Goal: Navigation & Orientation: Find specific page/section

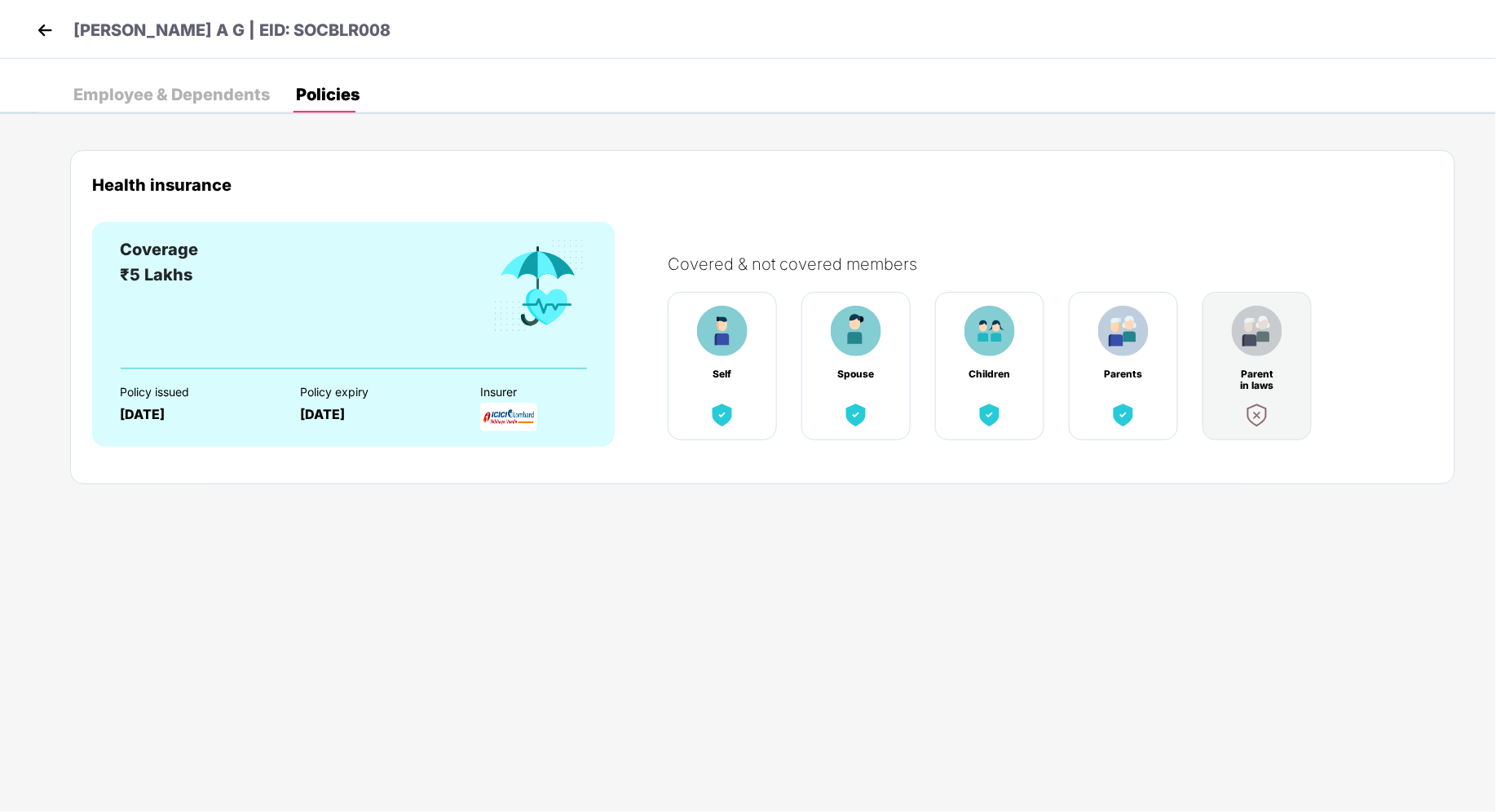
click at [37, 33] on img at bounding box center [44, 29] width 24 height 24
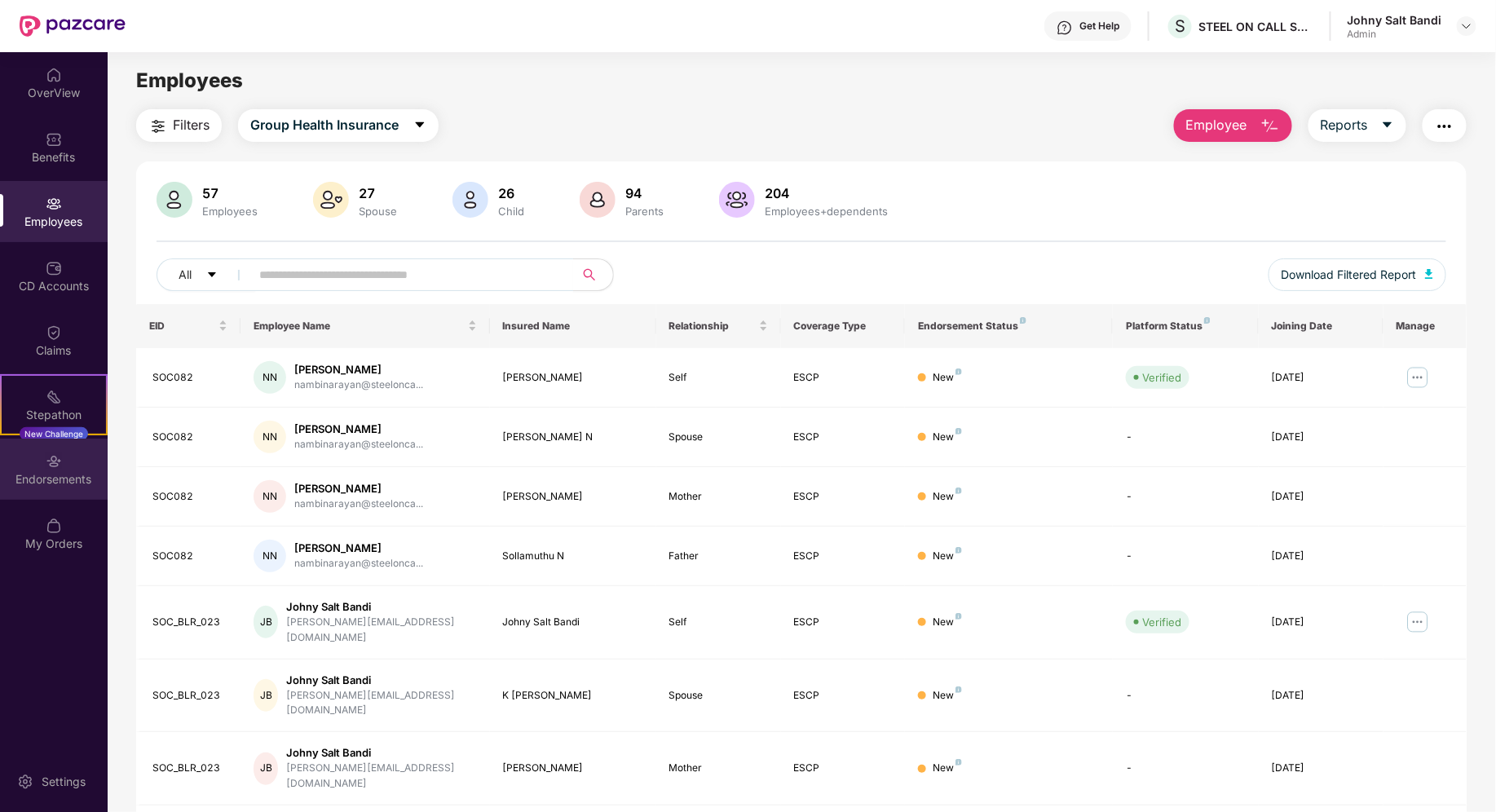
click at [65, 477] on div "Endorsements" at bounding box center [54, 479] width 108 height 17
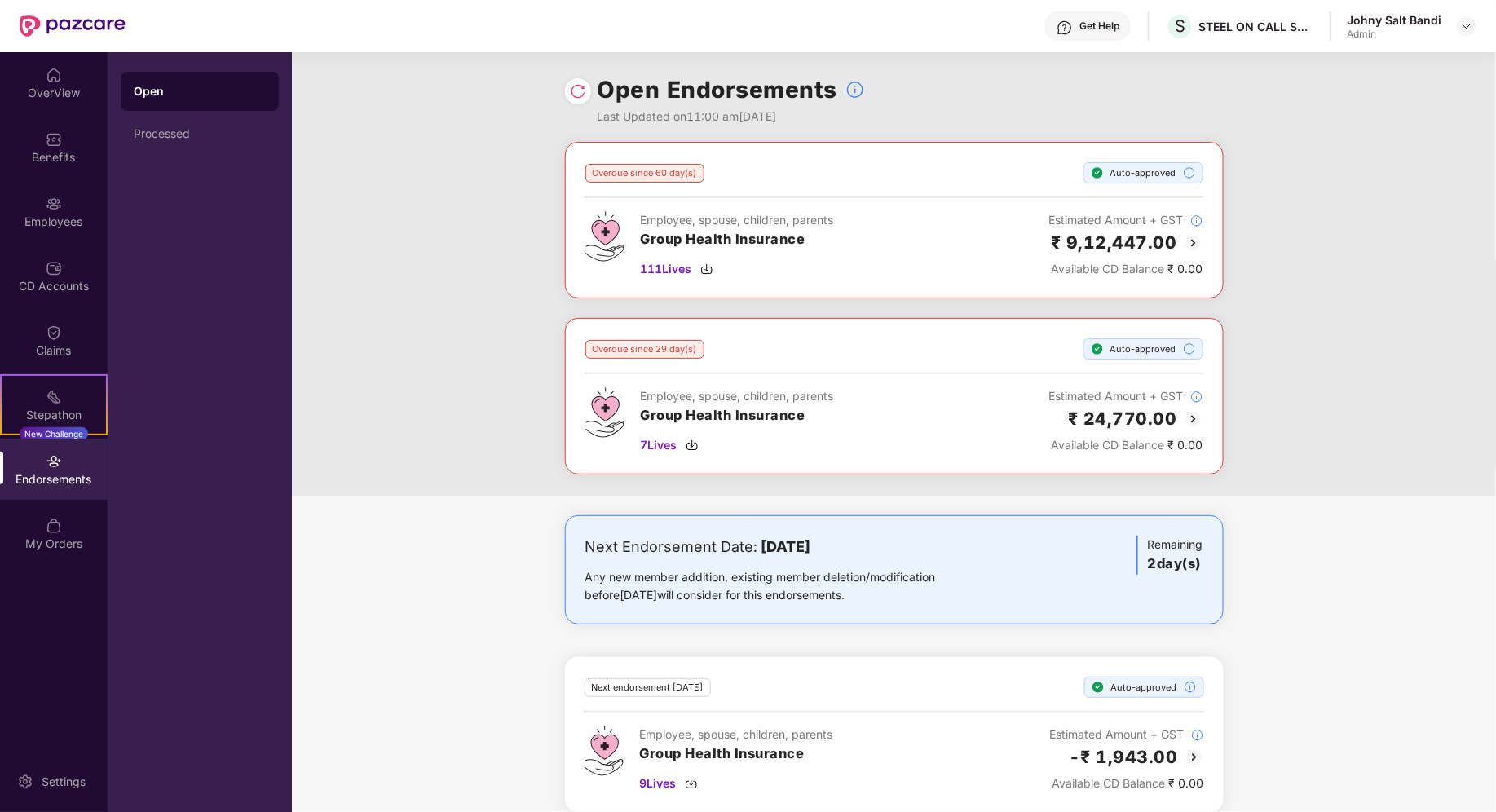
scroll to position [13, 0]
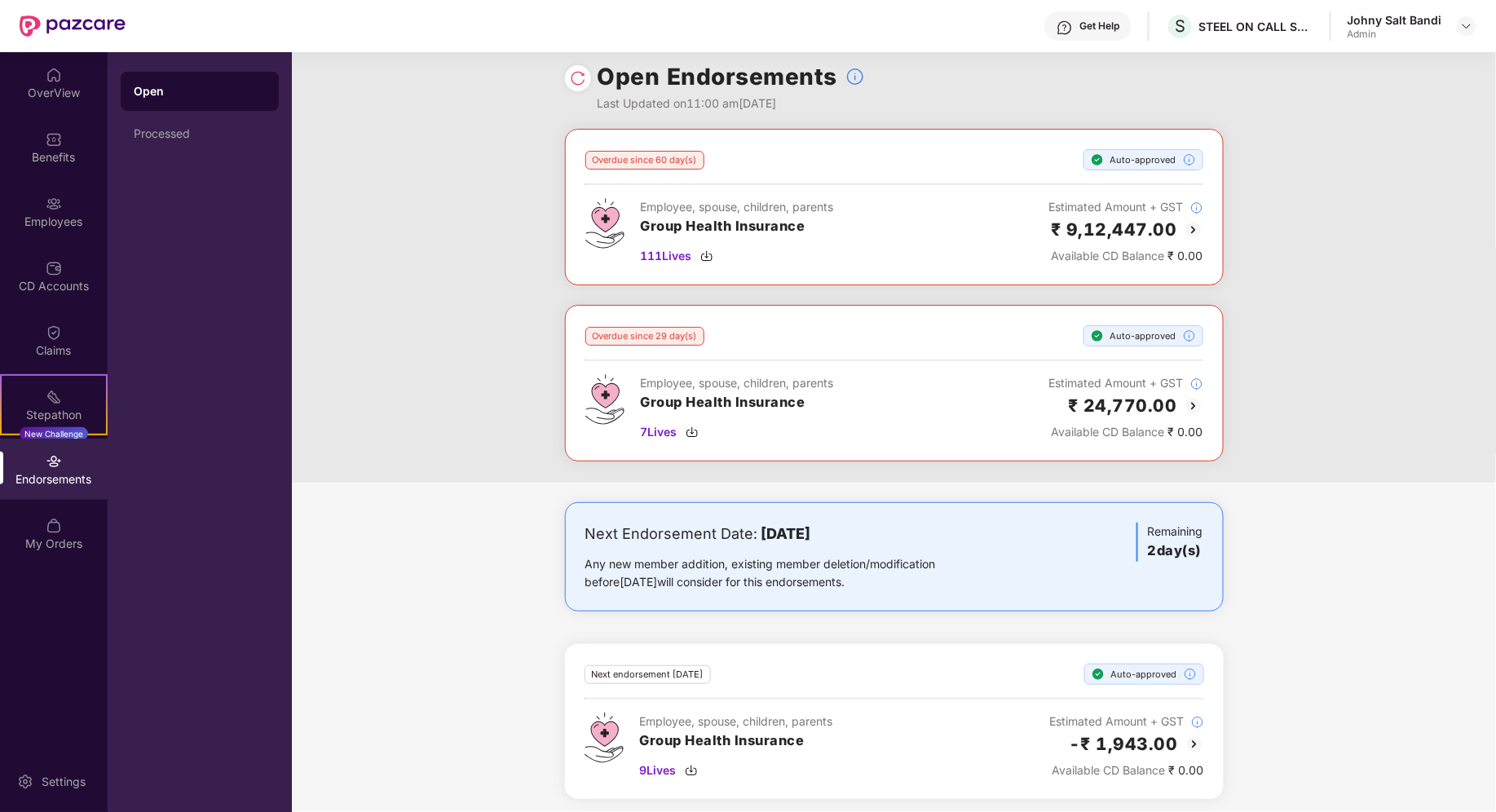
click at [1188, 229] on img at bounding box center [1194, 230] width 20 height 20
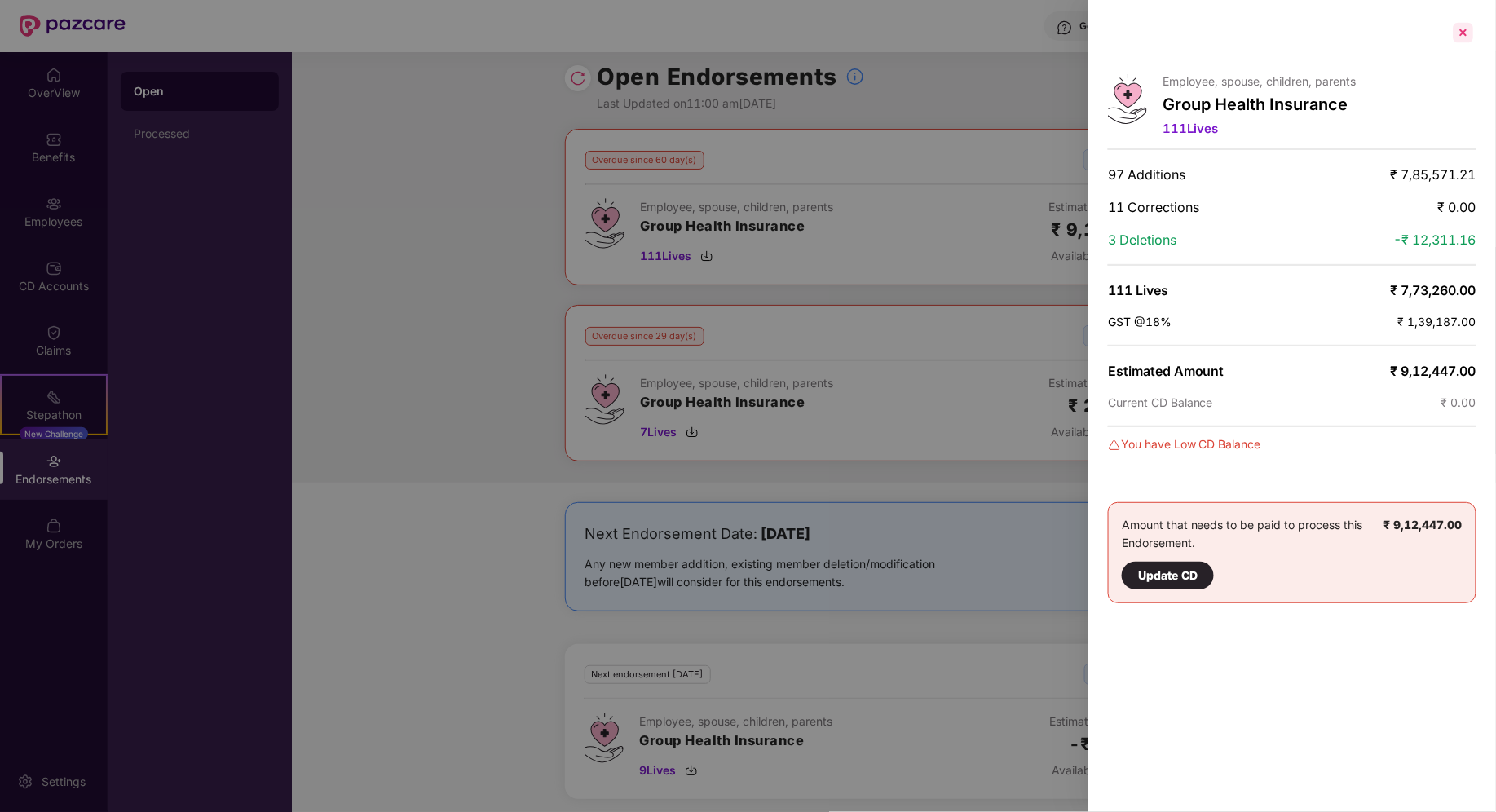
click at [1464, 37] on div at bounding box center [1464, 32] width 26 height 26
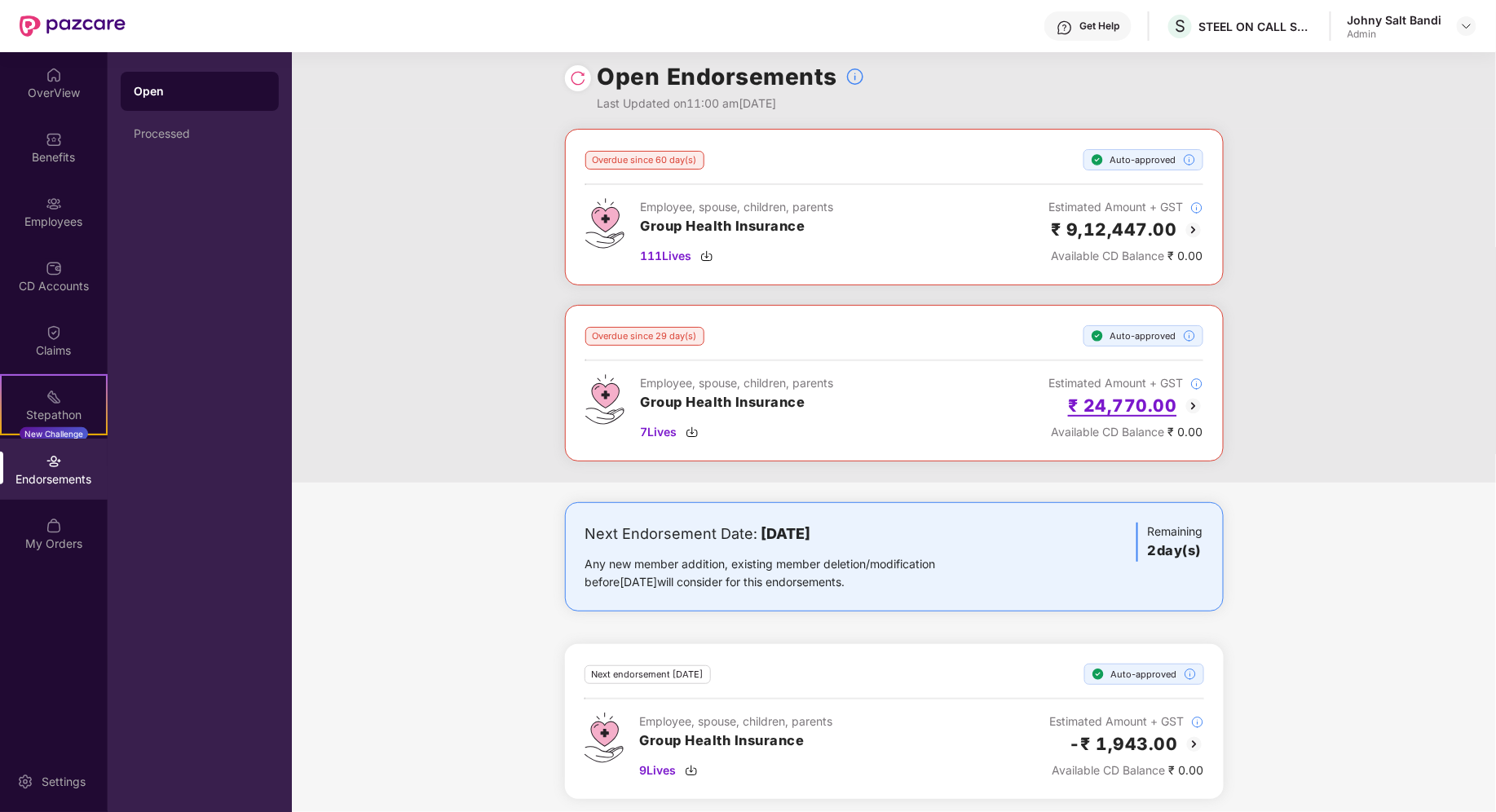
click at [1160, 399] on h2 "₹ 24,770.00" at bounding box center [1123, 406] width 110 height 27
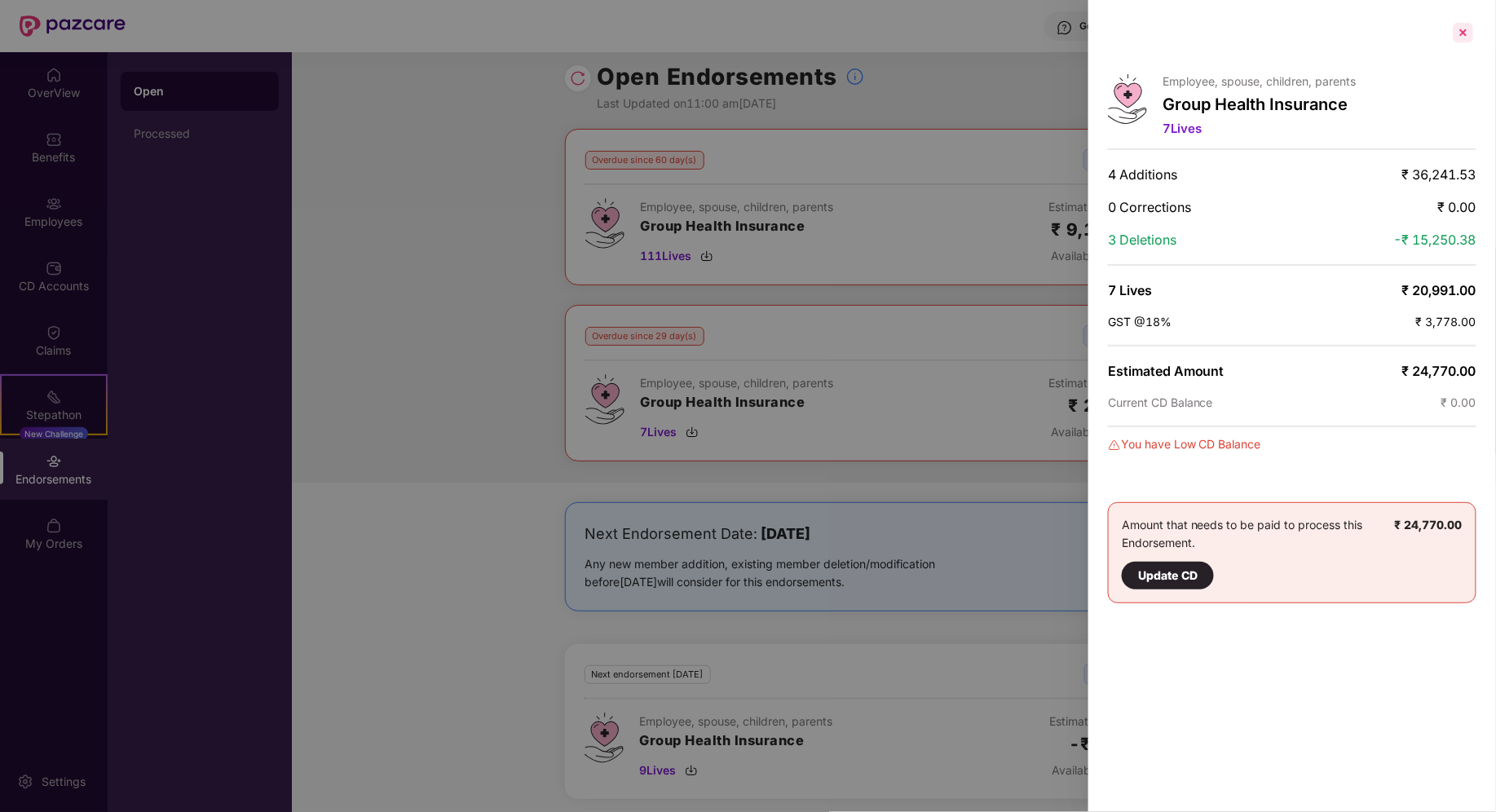
click at [1465, 40] on div at bounding box center [1464, 32] width 26 height 26
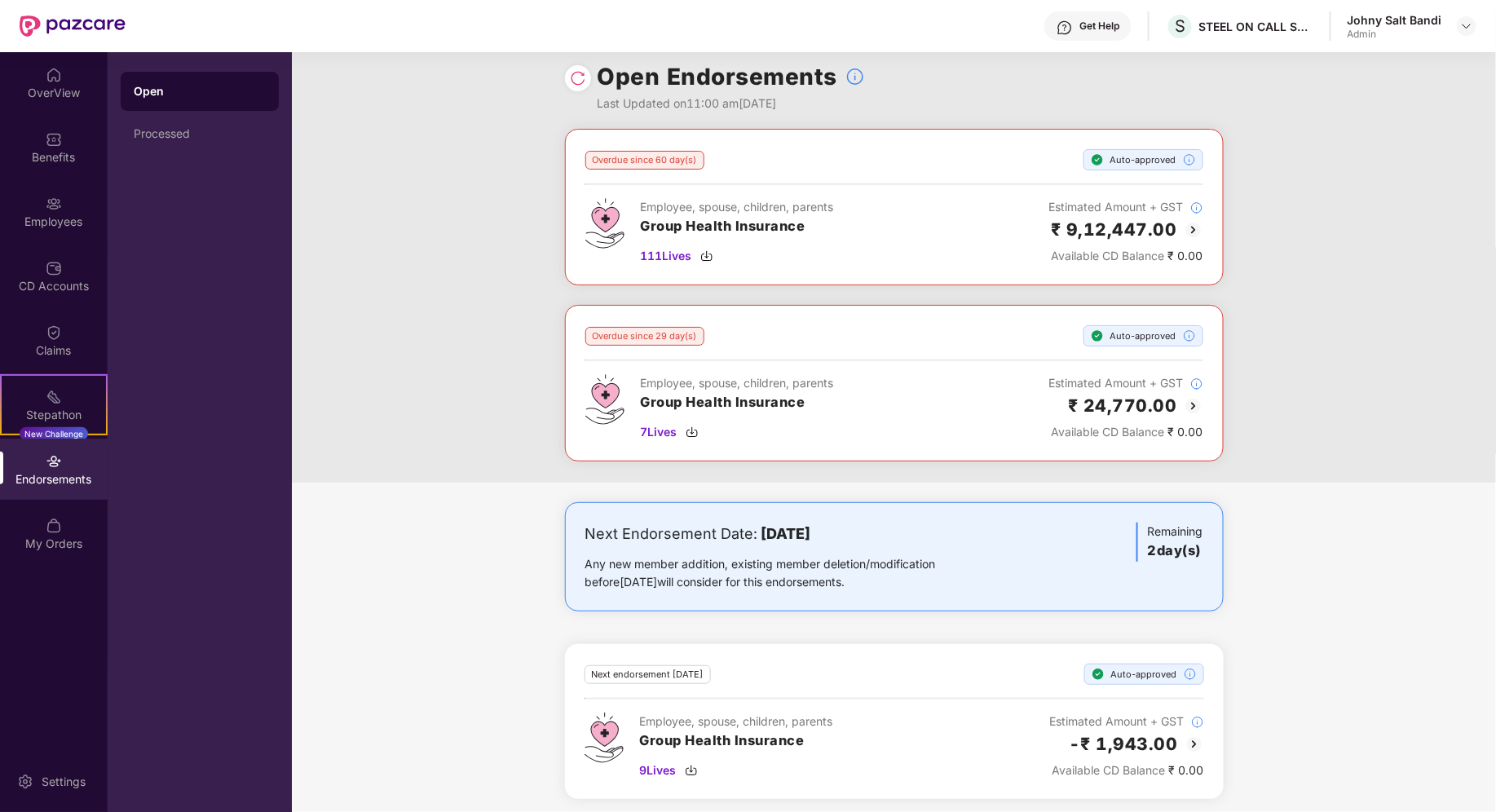
click at [1194, 742] on img at bounding box center [1195, 744] width 20 height 20
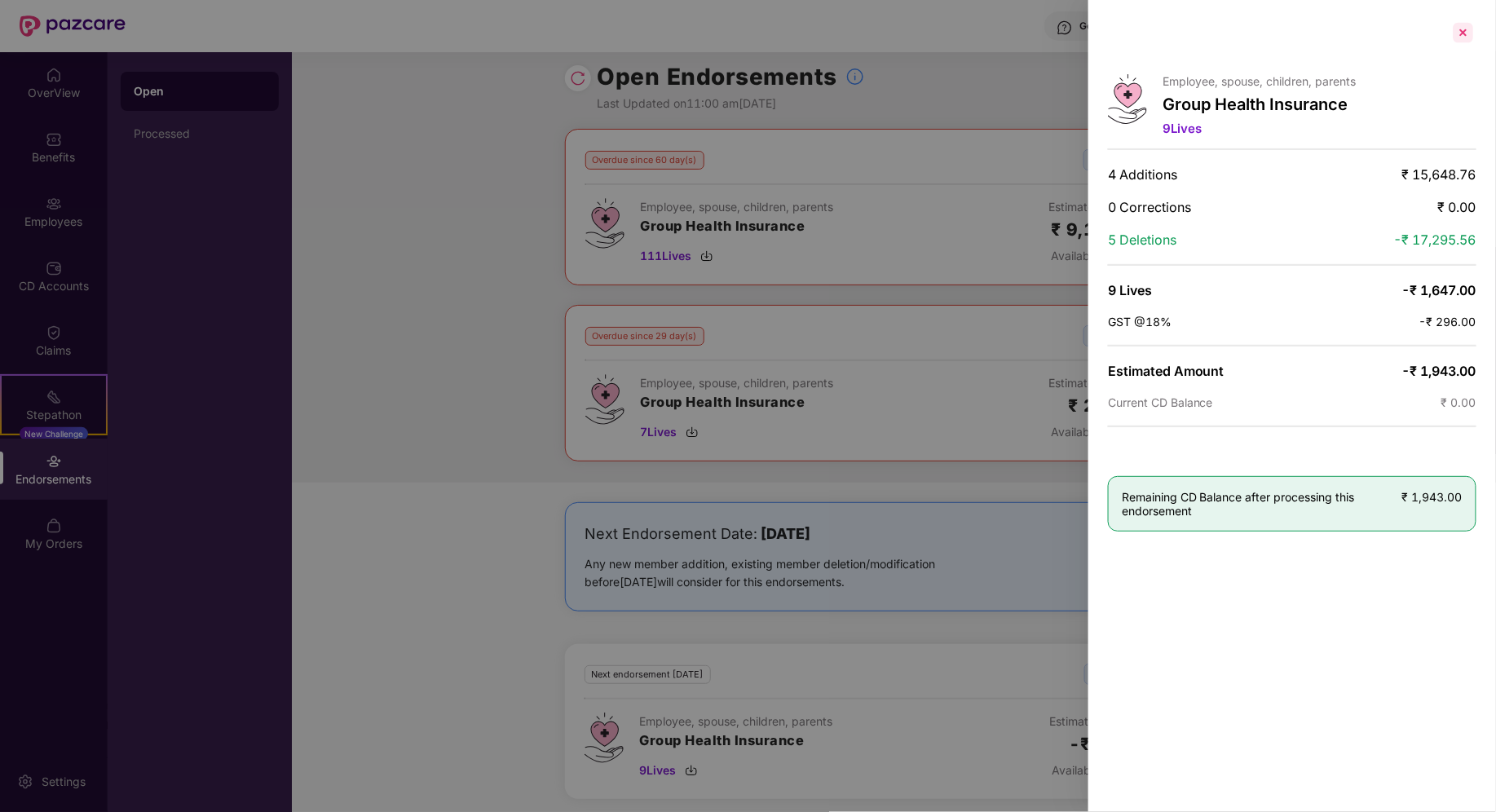
click at [1461, 32] on div at bounding box center [1464, 32] width 26 height 26
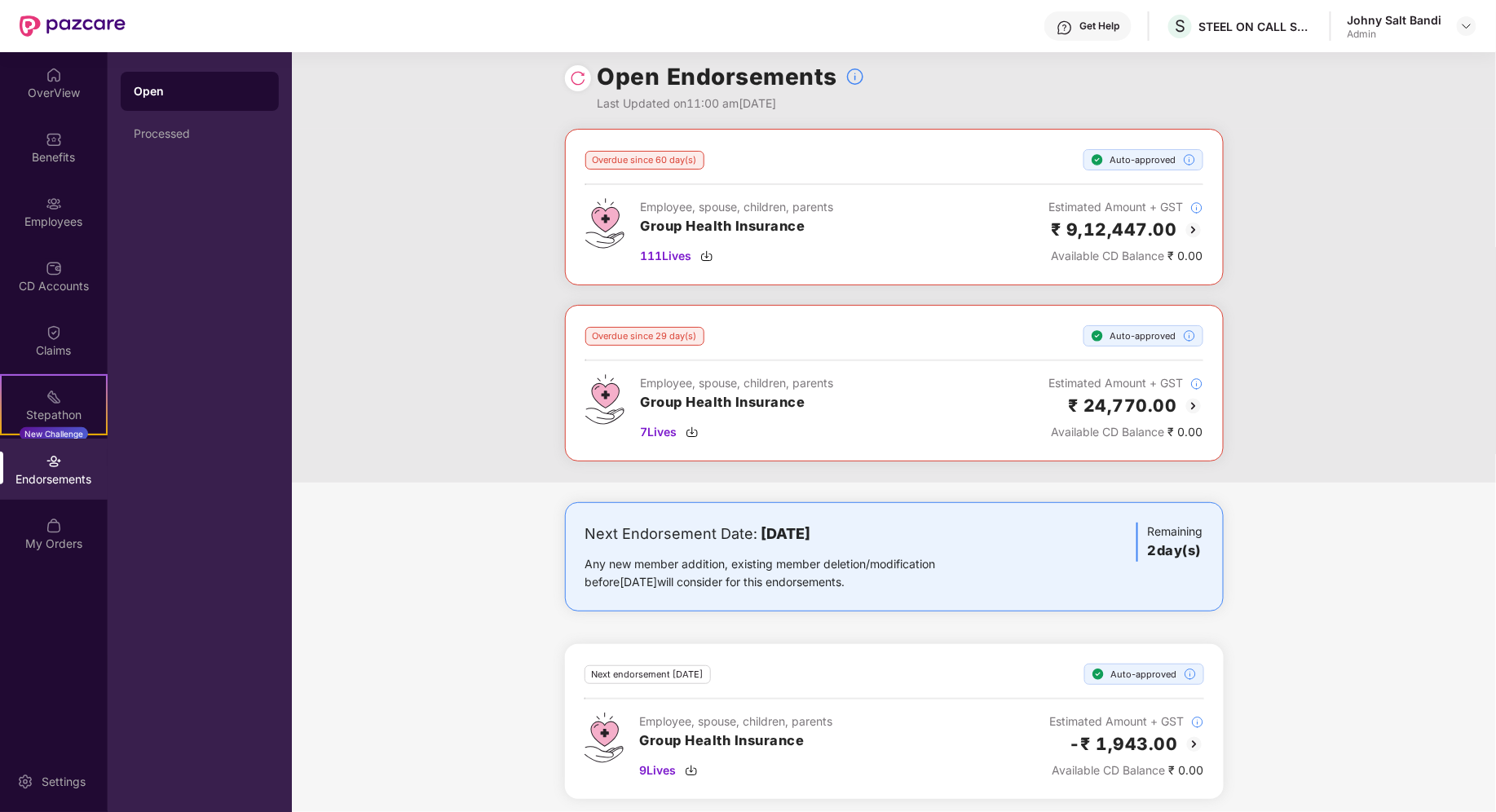
click at [76, 465] on div "Endorsements" at bounding box center [54, 469] width 108 height 62
